Goal: Information Seeking & Learning: Find specific fact

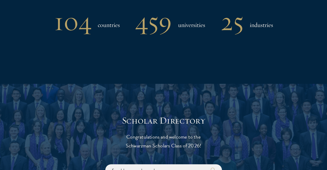
scroll to position [496, 0]
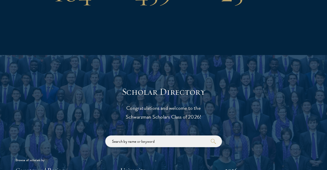
click at [147, 135] on input "search" at bounding box center [163, 141] width 117 height 12
type input "australia"
click button "submit" at bounding box center [0, 0] width 0 height 0
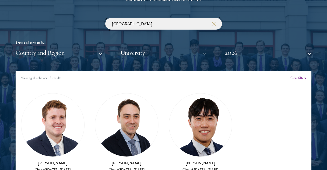
scroll to position [652, 0]
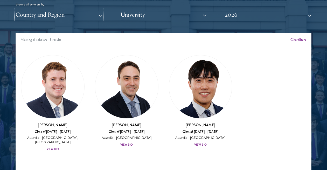
click at [90, 9] on button "Country and Region" at bounding box center [59, 14] width 86 height 11
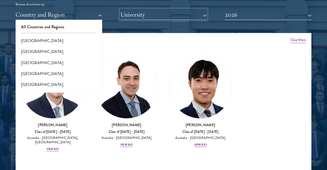
click at [132, 9] on button "University" at bounding box center [163, 14] width 86 height 11
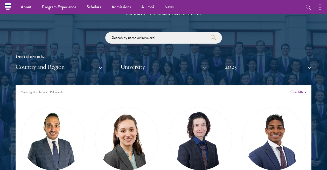
scroll to position [540, 0]
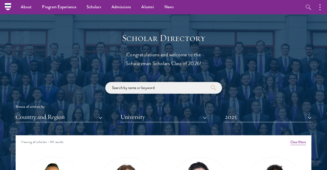
click at [144, 88] on input "search" at bounding box center [163, 88] width 117 height 12
click at [247, 121] on button "2025" at bounding box center [268, 116] width 86 height 11
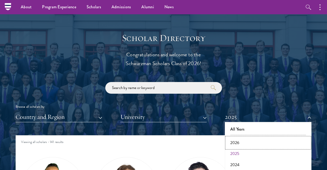
click at [241, 139] on button "2026" at bounding box center [267, 142] width 83 height 11
